Goal: Task Accomplishment & Management: Use online tool/utility

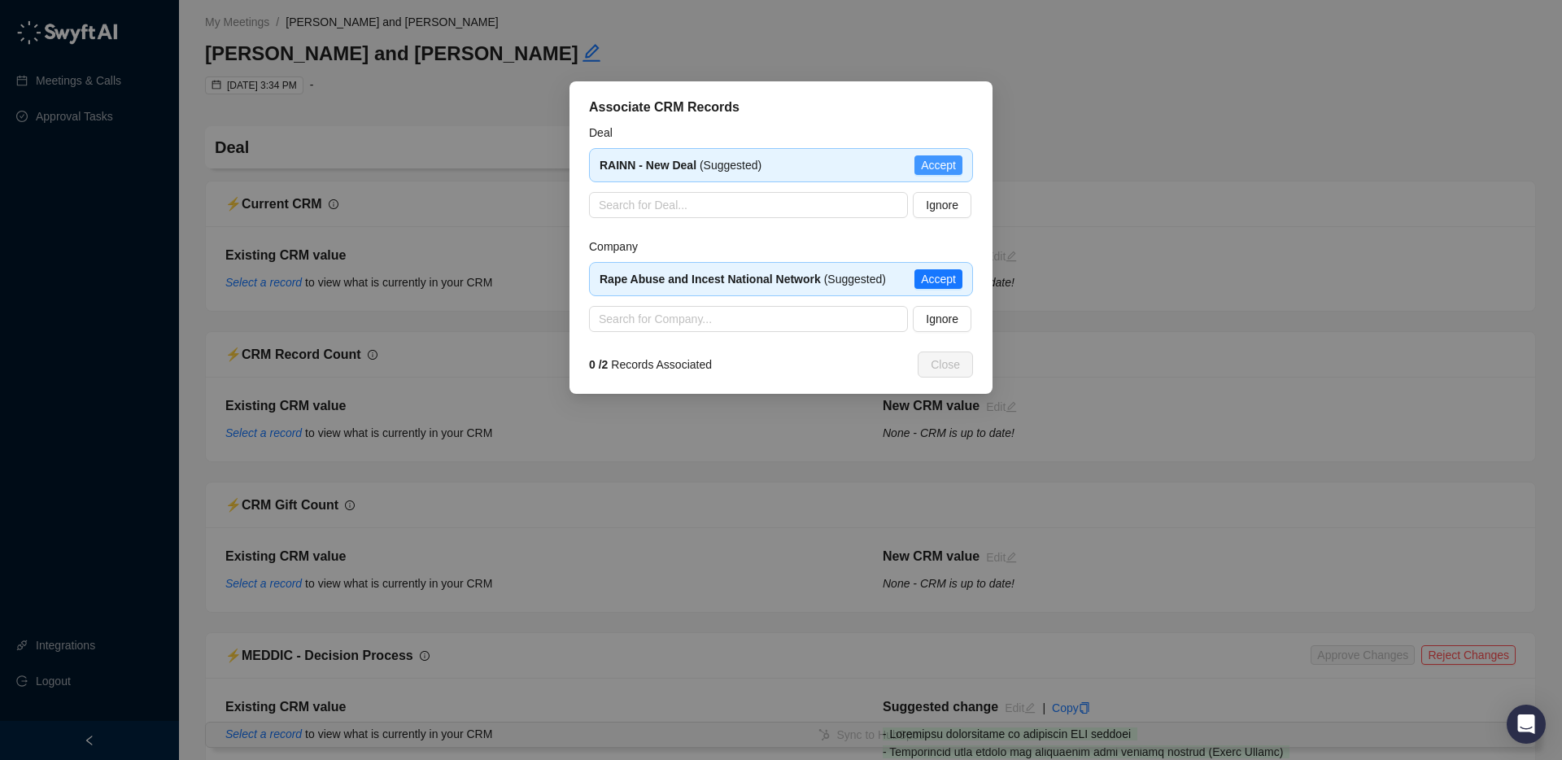
click at [934, 164] on span "Accept" at bounding box center [938, 165] width 35 height 18
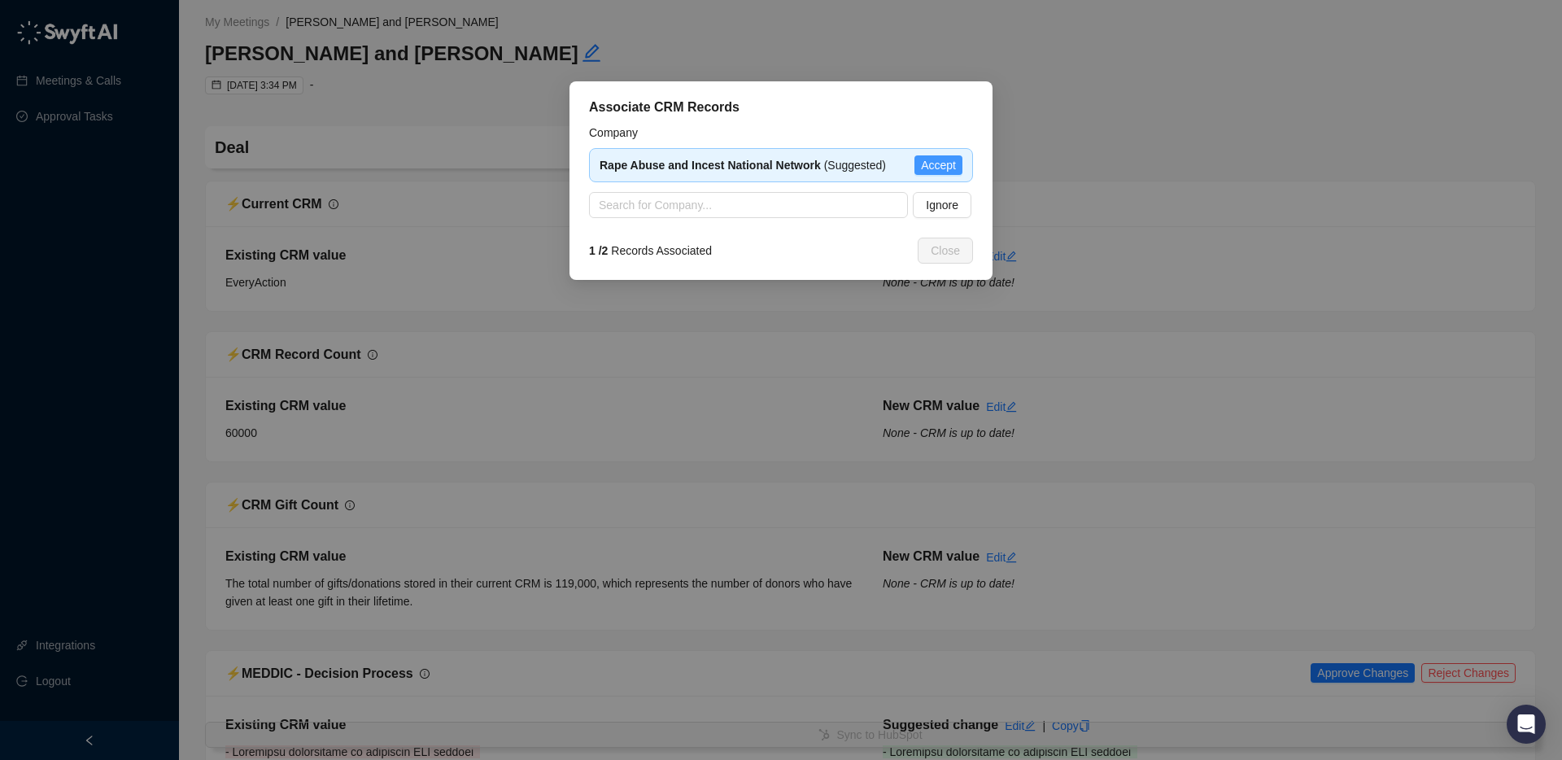
click at [938, 162] on span "Accept" at bounding box center [938, 165] width 35 height 18
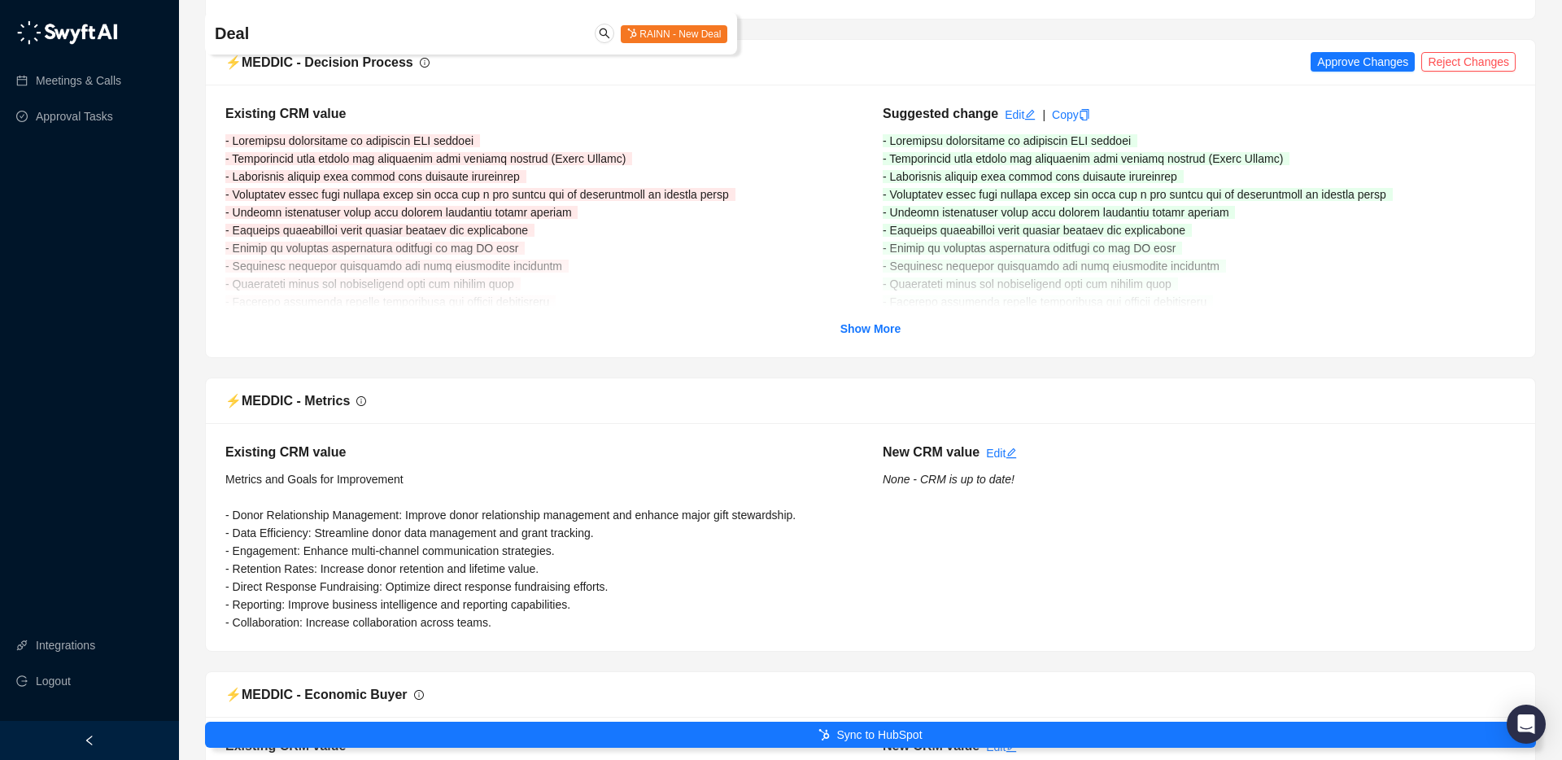
scroll to position [620, 0]
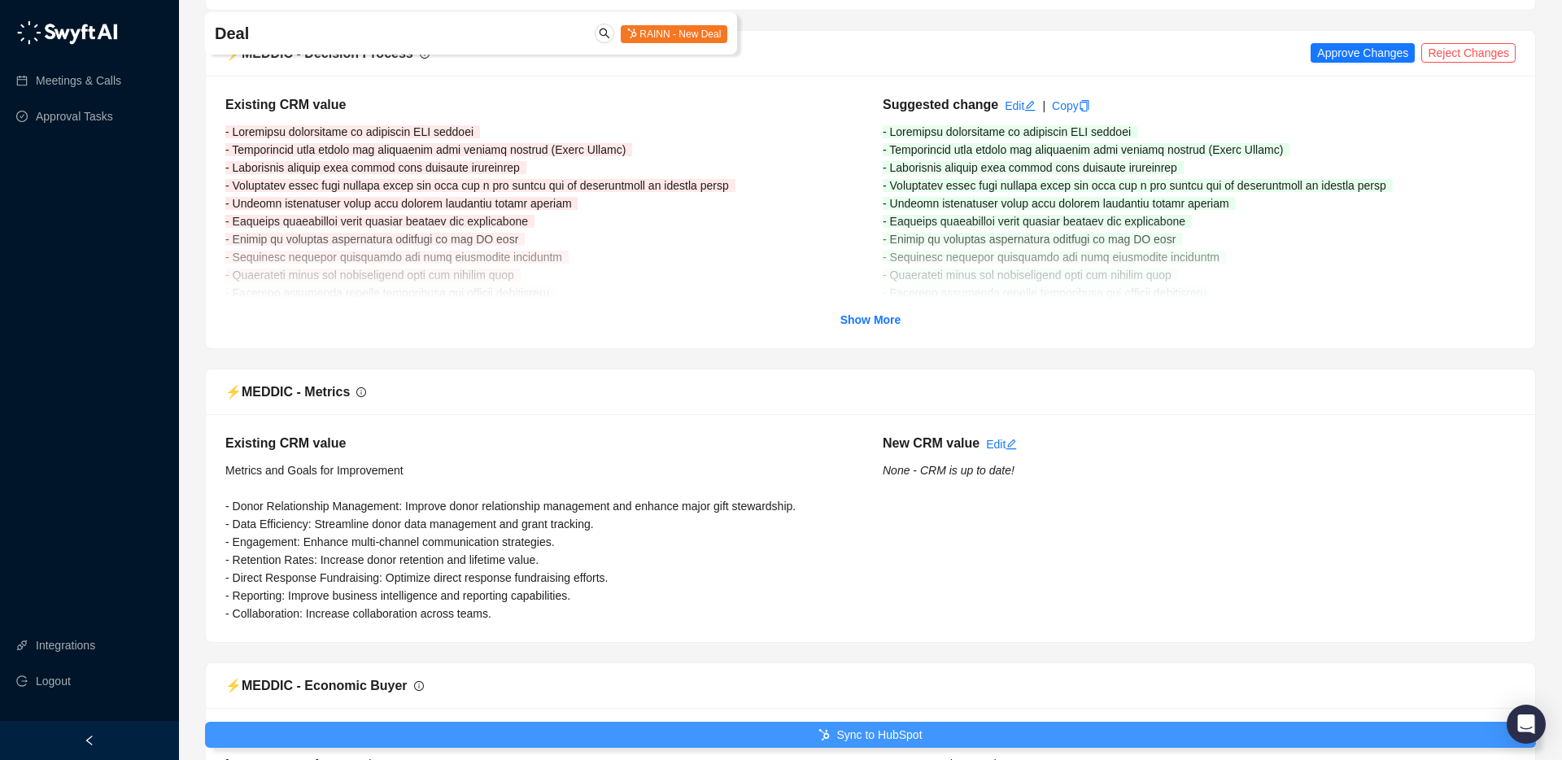
click at [738, 729] on button "Sync to HubSpot" at bounding box center [870, 735] width 1331 height 26
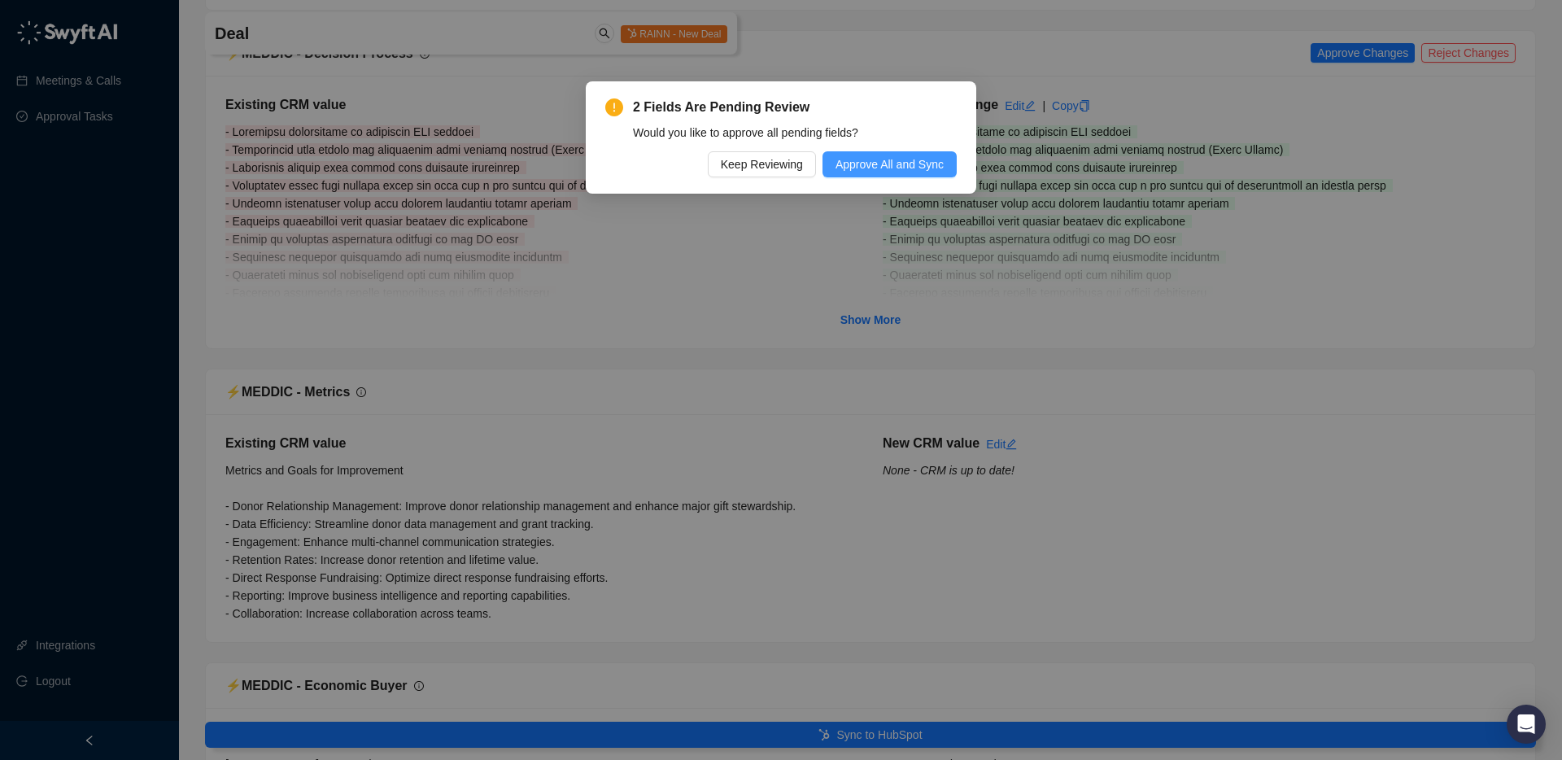
click at [858, 169] on span "Approve All and Sync" at bounding box center [890, 164] width 108 height 18
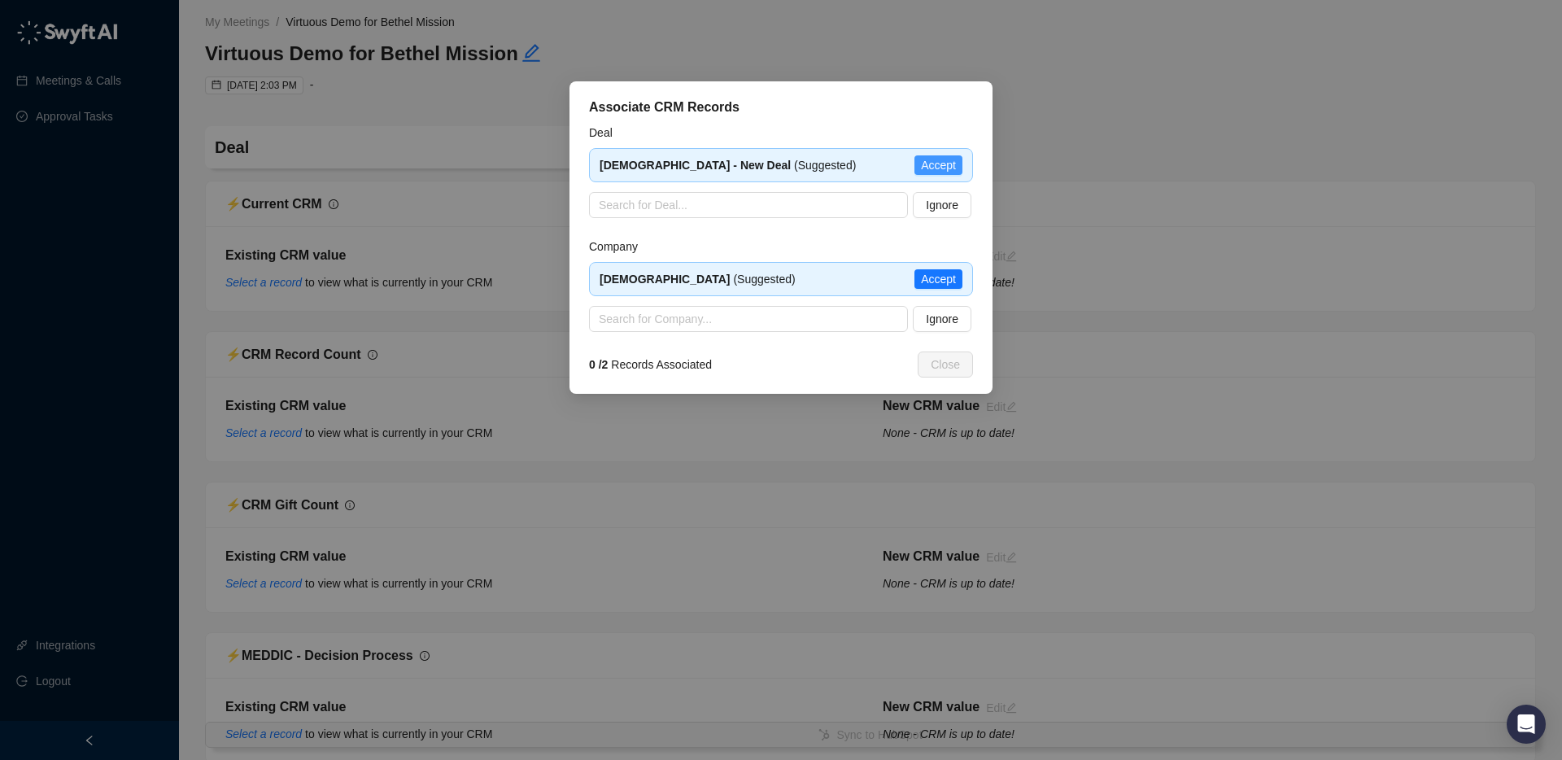
click at [944, 164] on span "Accept" at bounding box center [938, 165] width 35 height 18
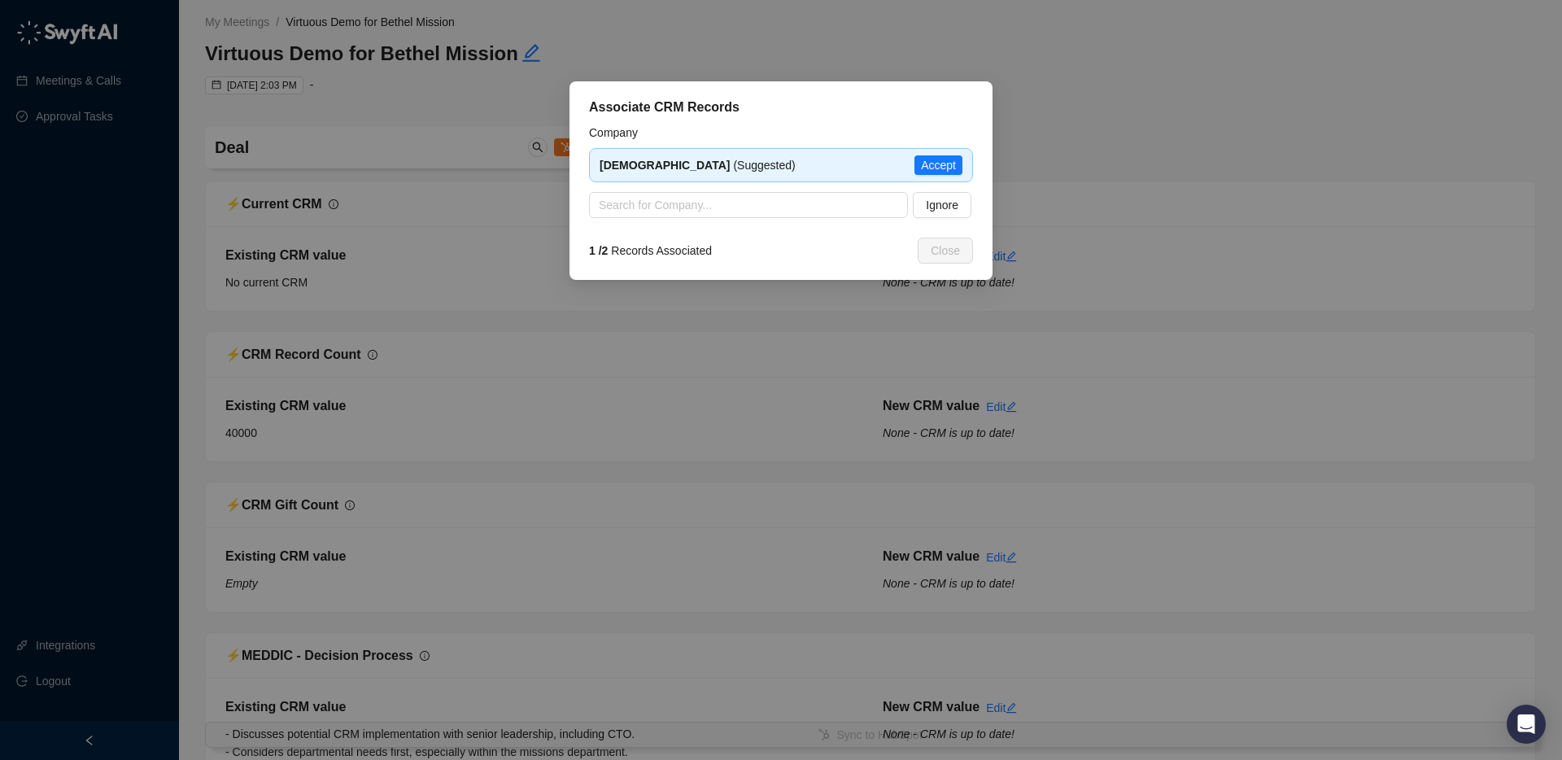
click at [944, 164] on span "Accept" at bounding box center [938, 165] width 35 height 18
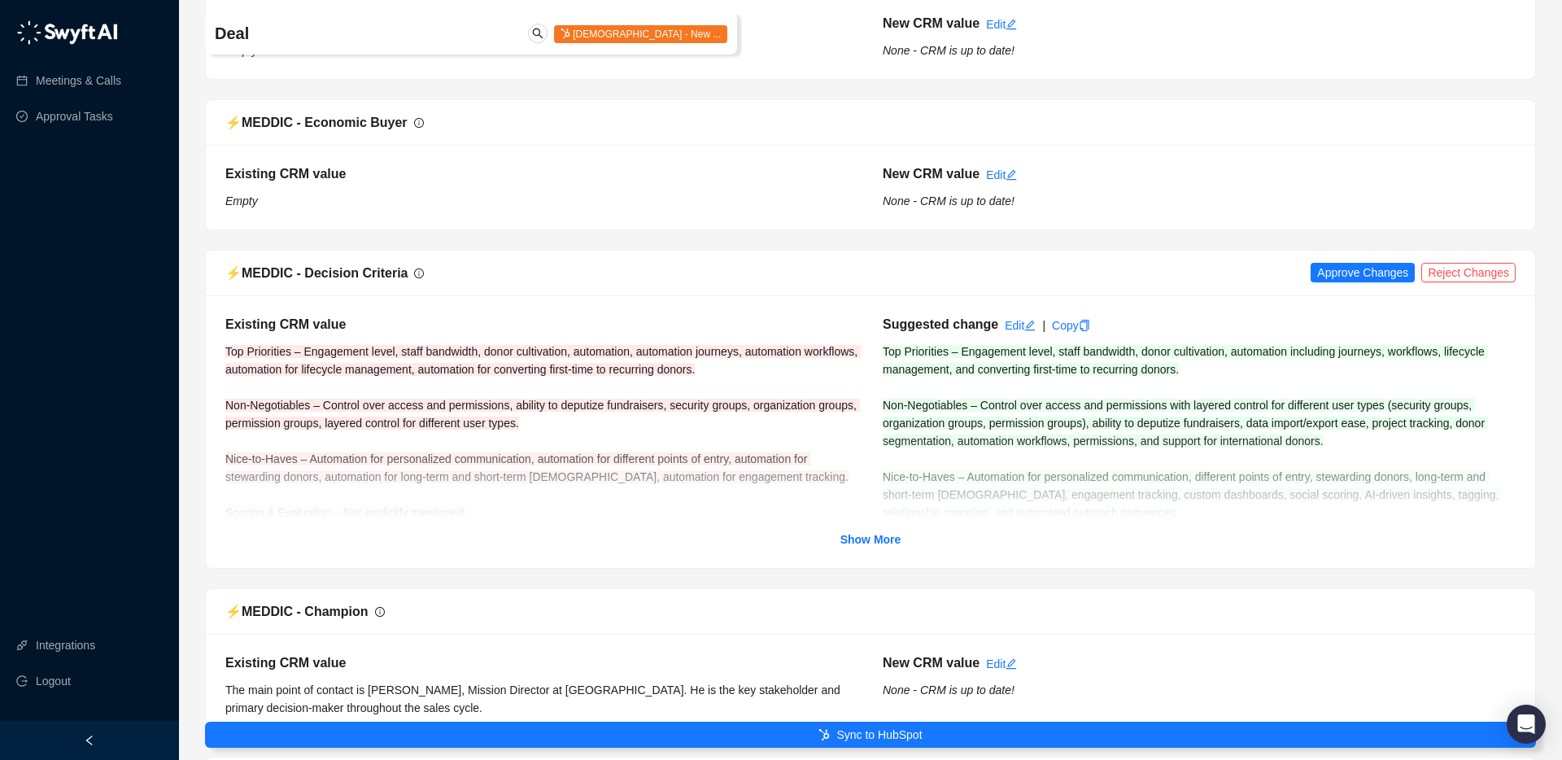
scroll to position [1149, 0]
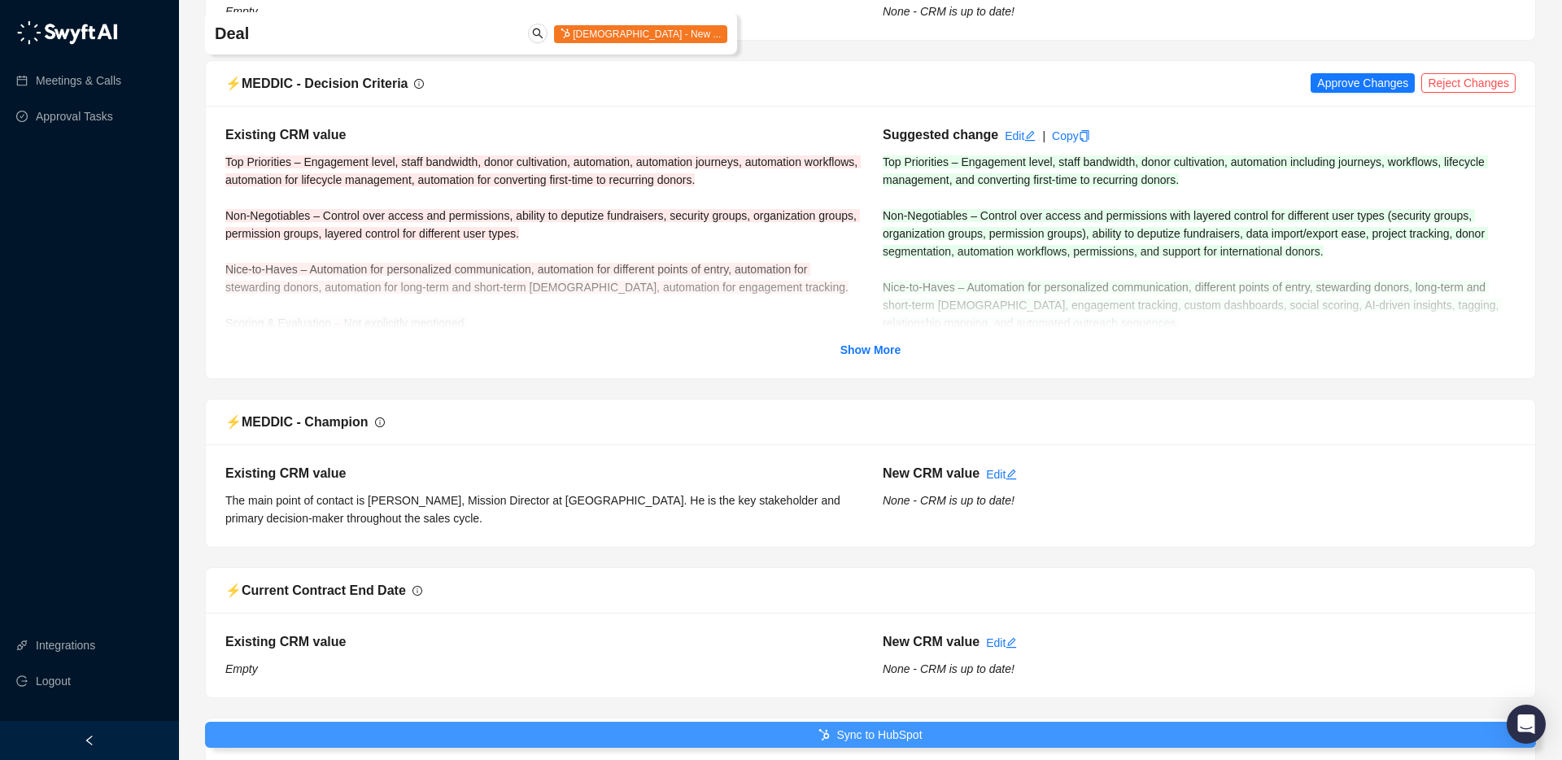
click at [533, 733] on button "Sync to HubSpot" at bounding box center [870, 735] width 1331 height 26
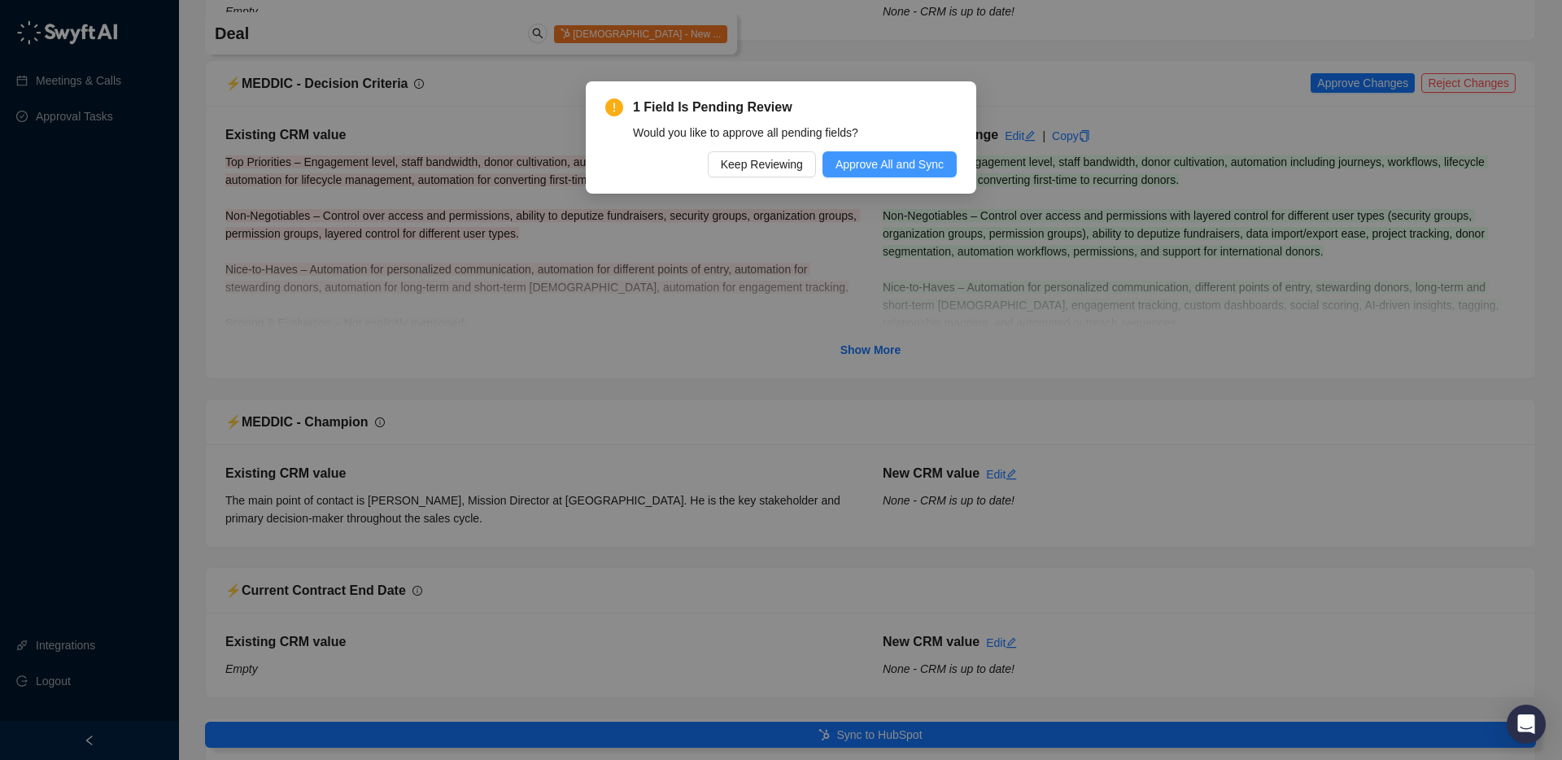
click at [928, 163] on span "Approve All and Sync" at bounding box center [890, 164] width 108 height 18
